Goal: Check status: Check status

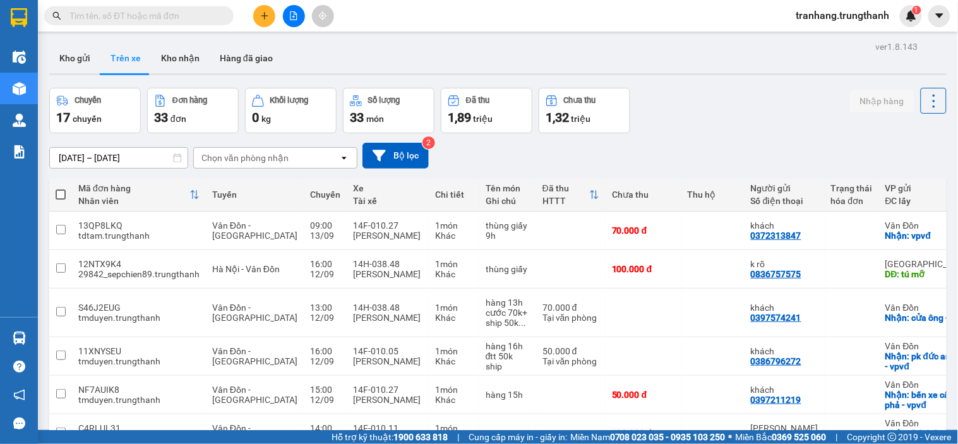
click at [76, 160] on input "11/09/2025 – 13/09/2025" at bounding box center [119, 158] width 138 height 20
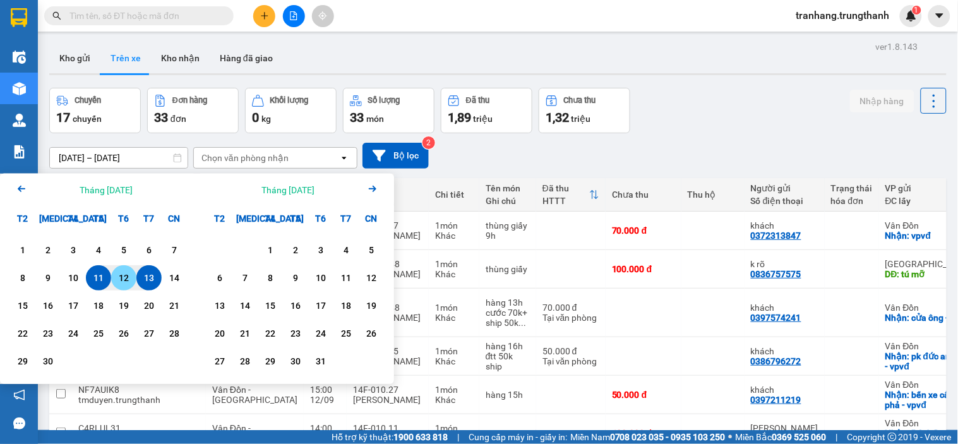
click at [123, 282] on div "12" at bounding box center [124, 277] width 18 height 15
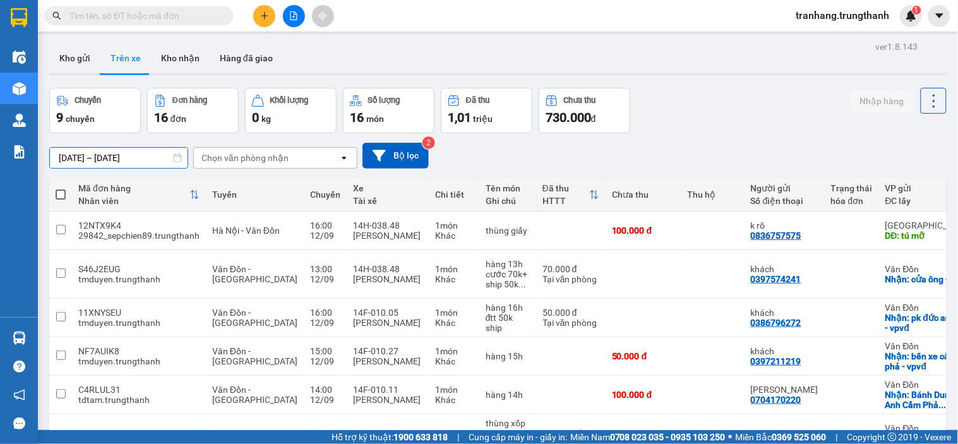
click at [87, 154] on input "12/09/2025 – 12/09/2025" at bounding box center [119, 158] width 138 height 20
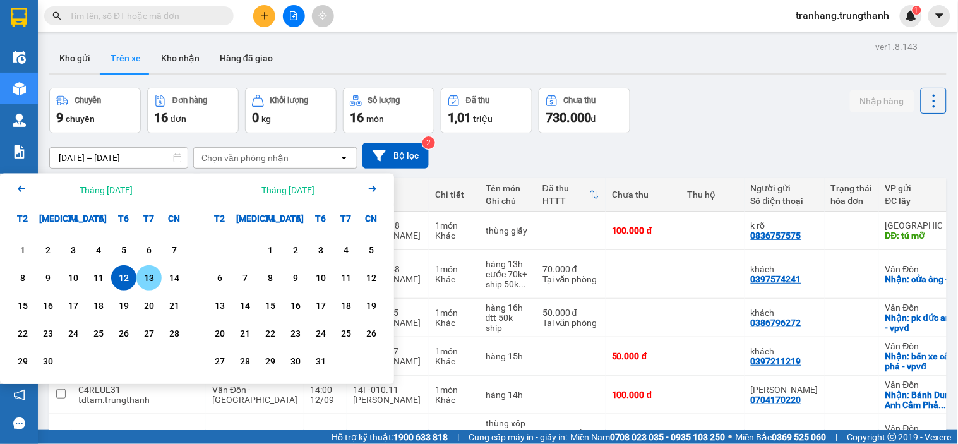
click at [141, 280] on div "13" at bounding box center [149, 277] width 18 height 15
type input "13/09/2025 – 13/09/2025"
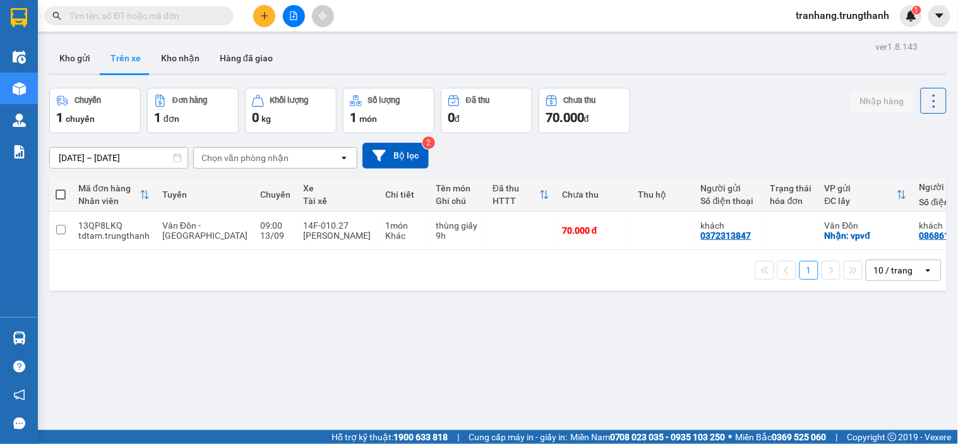
click at [85, 160] on input "13/09/2025 – 13/09/2025" at bounding box center [119, 158] width 138 height 20
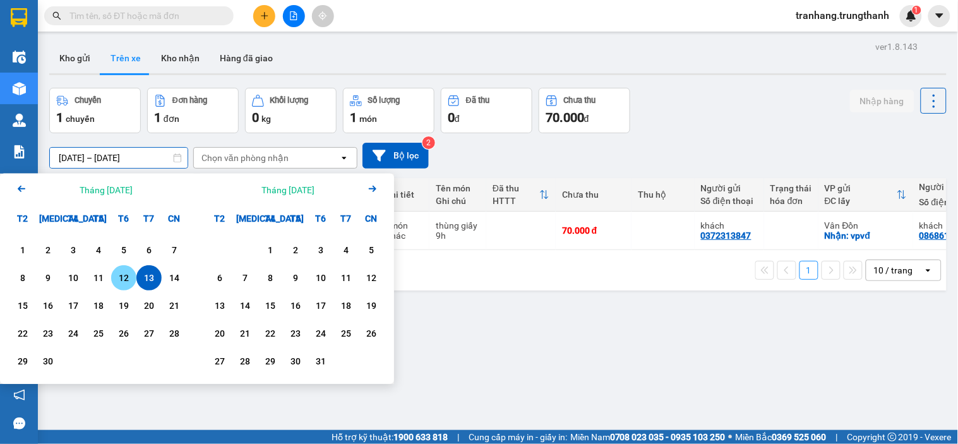
click at [123, 279] on div "12" at bounding box center [124, 277] width 18 height 15
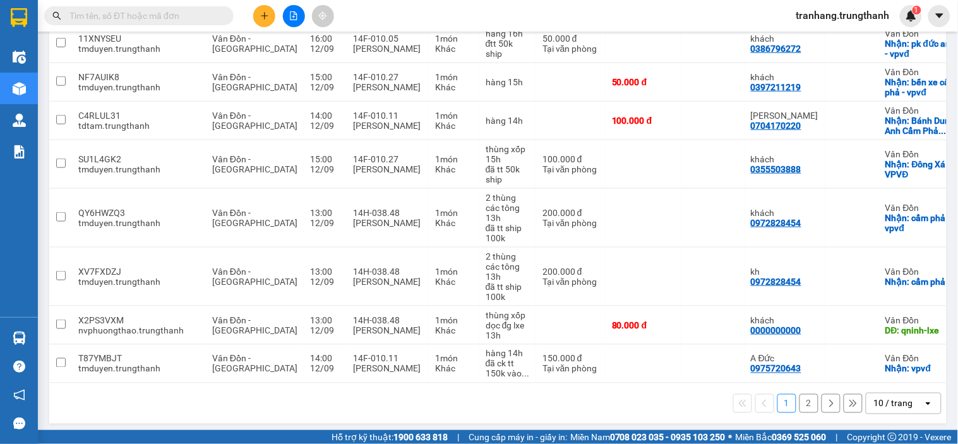
scroll to position [275, 0]
click at [800, 401] on button "2" at bounding box center [809, 402] width 19 height 19
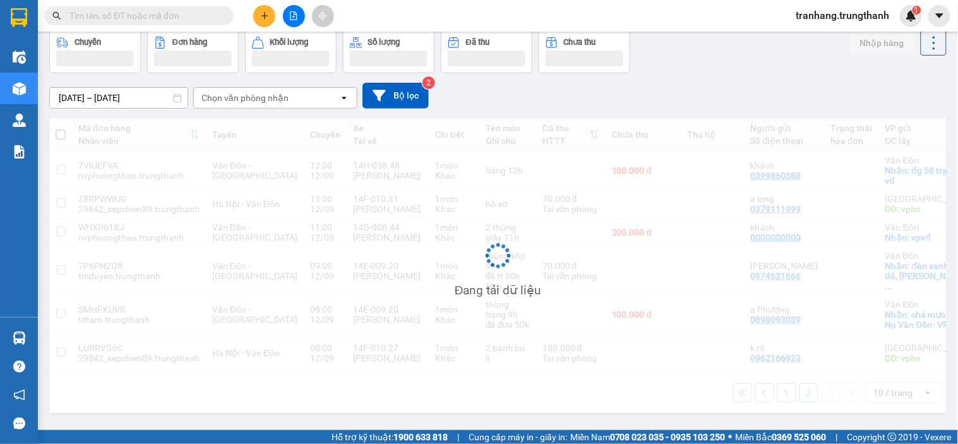
scroll to position [70, 0]
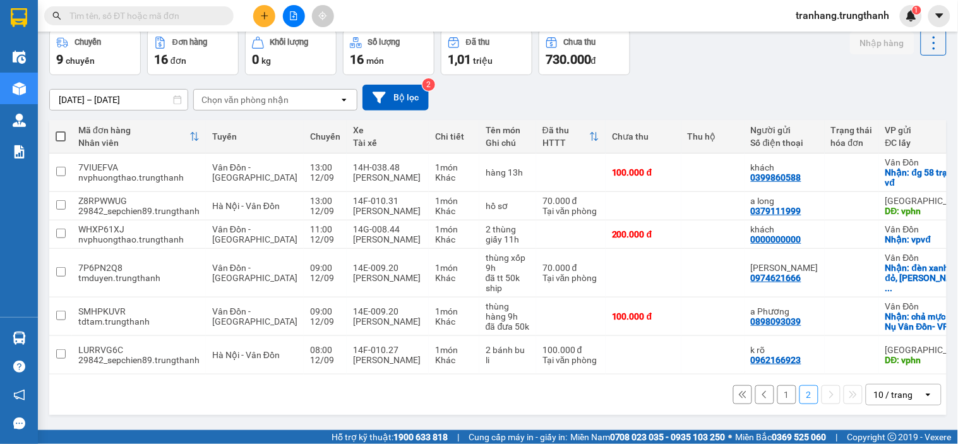
click at [777, 395] on button "1" at bounding box center [786, 394] width 19 height 19
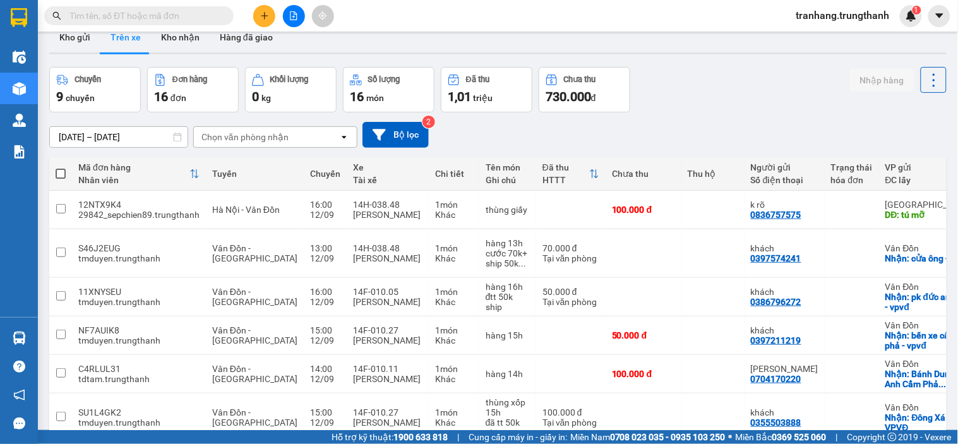
scroll to position [0, 0]
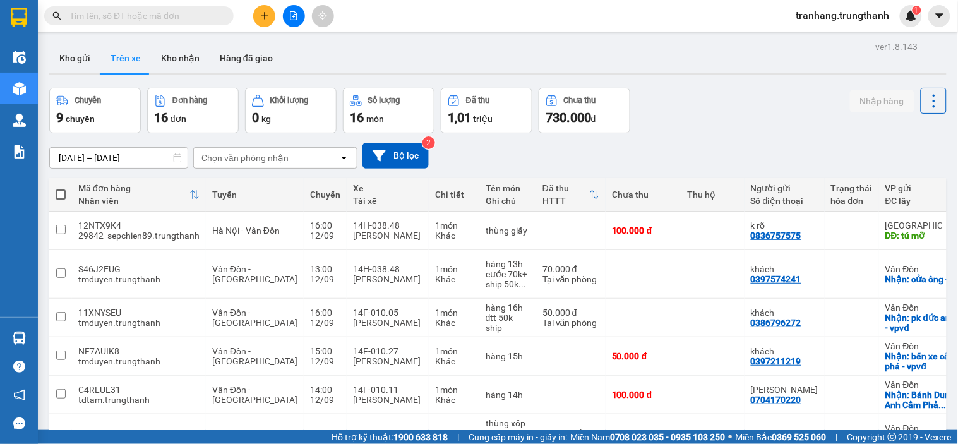
click at [85, 154] on input "12/09/2025 – 12/09/2025" at bounding box center [119, 158] width 138 height 20
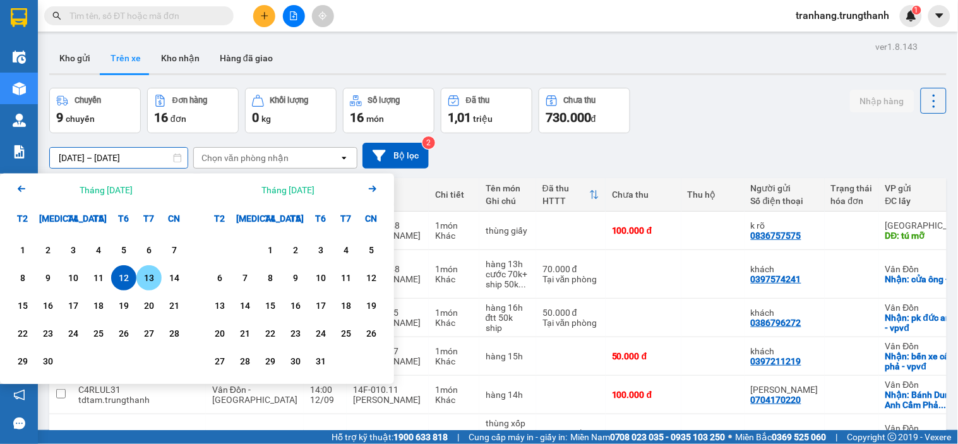
click at [148, 283] on div "13" at bounding box center [149, 277] width 18 height 15
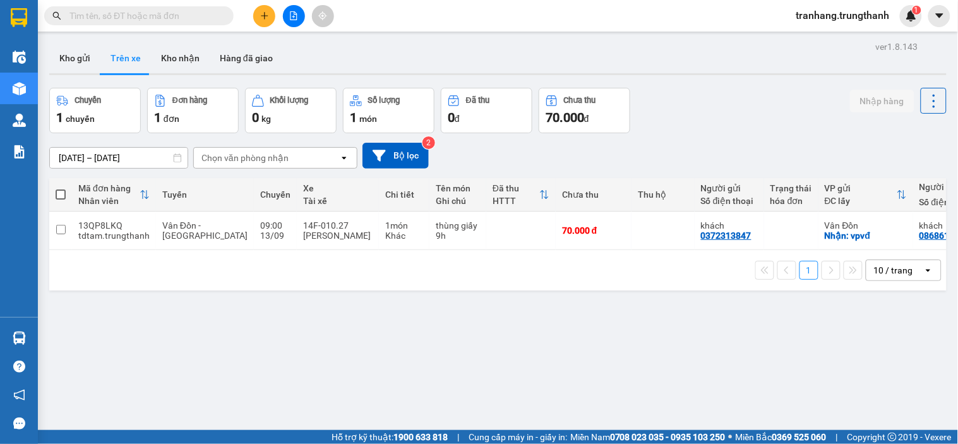
click at [90, 152] on input "13/09/2025 – 13/09/2025" at bounding box center [119, 158] width 138 height 20
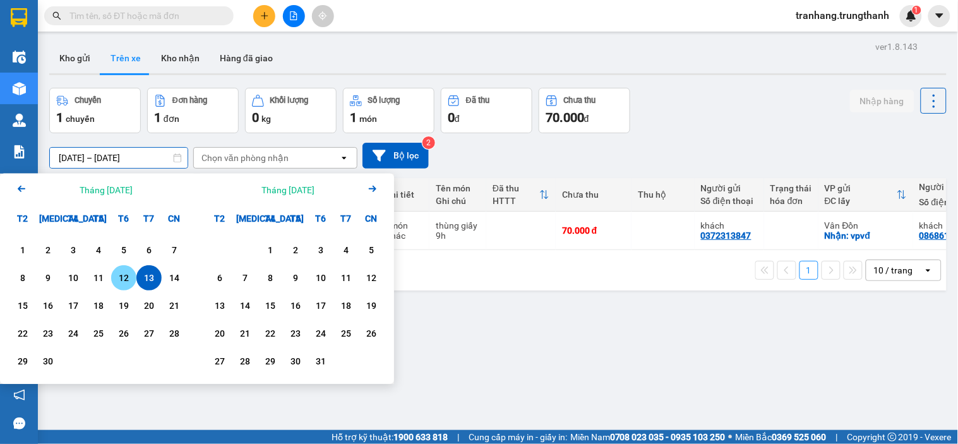
click at [126, 282] on div "12" at bounding box center [124, 277] width 18 height 15
type input "12/09/2025 – 12/09/2025"
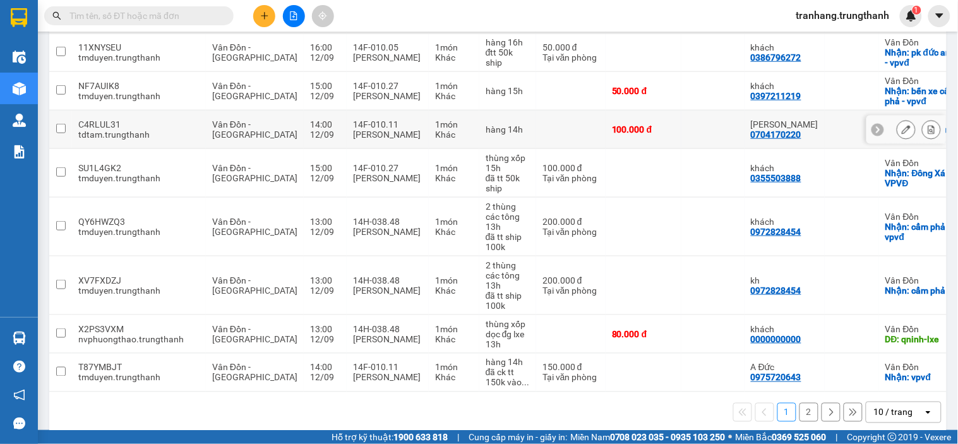
scroll to position [275, 0]
